Goal: Information Seeking & Learning: Learn about a topic

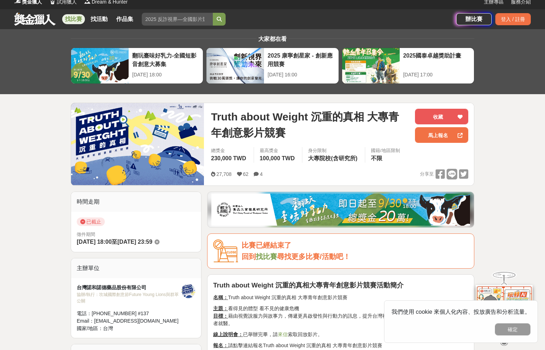
scroll to position [5, 0]
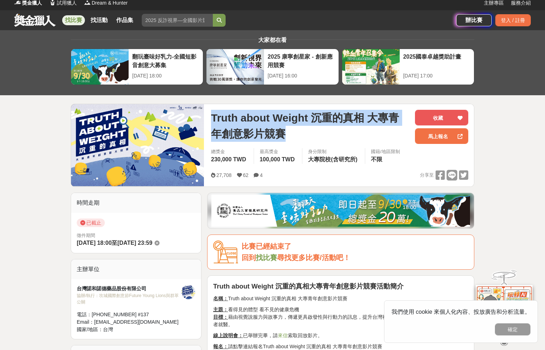
drag, startPoint x: 213, startPoint y: 114, endPoint x: 279, endPoint y: 130, distance: 68.0
click at [279, 130] on span "Truth about Weight 沉重的真相 大專青年創意影片競賽" at bounding box center [310, 126] width 198 height 32
copy span "Truth about Weight 沉重的真相 大專青年創意影片競賽"
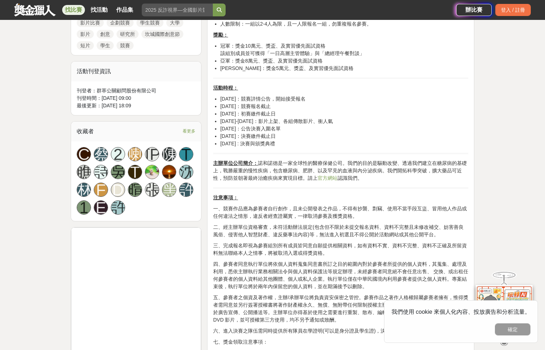
scroll to position [357, 0]
click at [330, 176] on link "官方網站" at bounding box center [327, 178] width 20 height 6
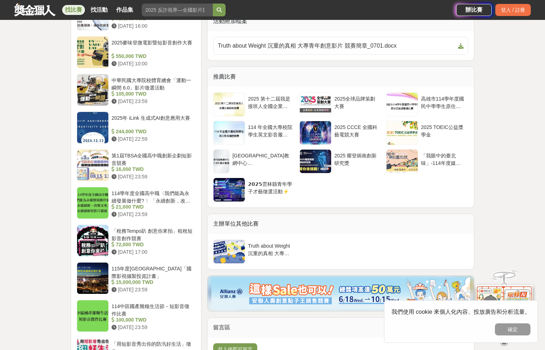
scroll to position [823, 0]
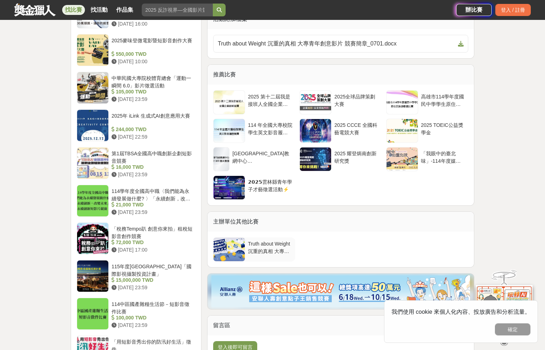
click at [284, 252] on div "Truth about Weight 沉重的真相 大專青年創意影片競賽" at bounding box center [270, 246] width 44 height 13
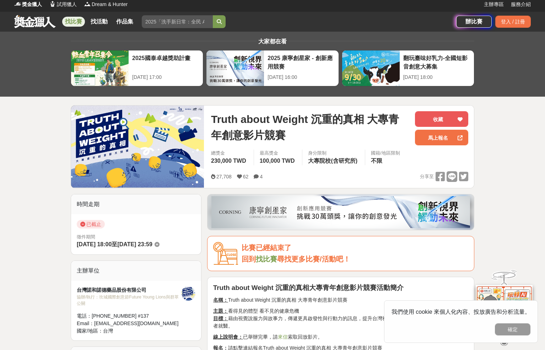
scroll to position [0, 0]
